Goal: Information Seeking & Learning: Learn about a topic

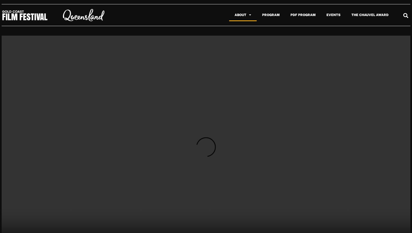
click at [249, 13] on span "Menu" at bounding box center [248, 15] width 5 height 9
click at [248, 18] on span "Menu" at bounding box center [248, 15] width 5 height 9
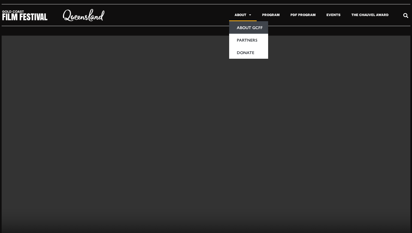
click at [243, 32] on link "About GCFF" at bounding box center [248, 27] width 39 height 13
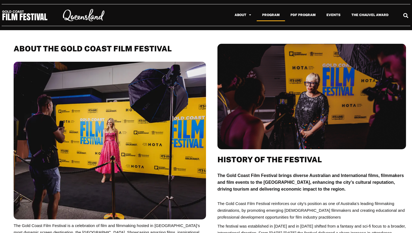
click at [273, 17] on link "Program" at bounding box center [270, 15] width 28 height 13
click at [251, 13] on span "Menu" at bounding box center [248, 15] width 5 height 9
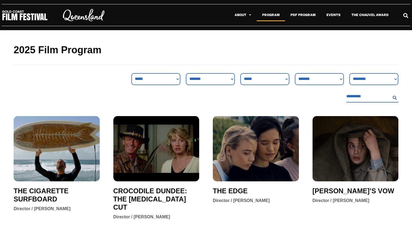
click at [33, 15] on img at bounding box center [25, 15] width 46 height 11
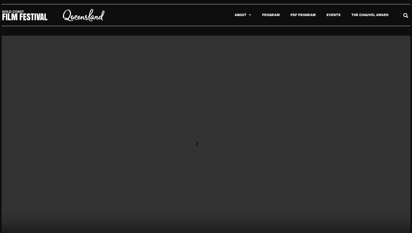
click at [33, 15] on img at bounding box center [25, 15] width 46 height 11
click at [87, 22] on img at bounding box center [83, 15] width 41 height 13
